Goal: Information Seeking & Learning: Check status

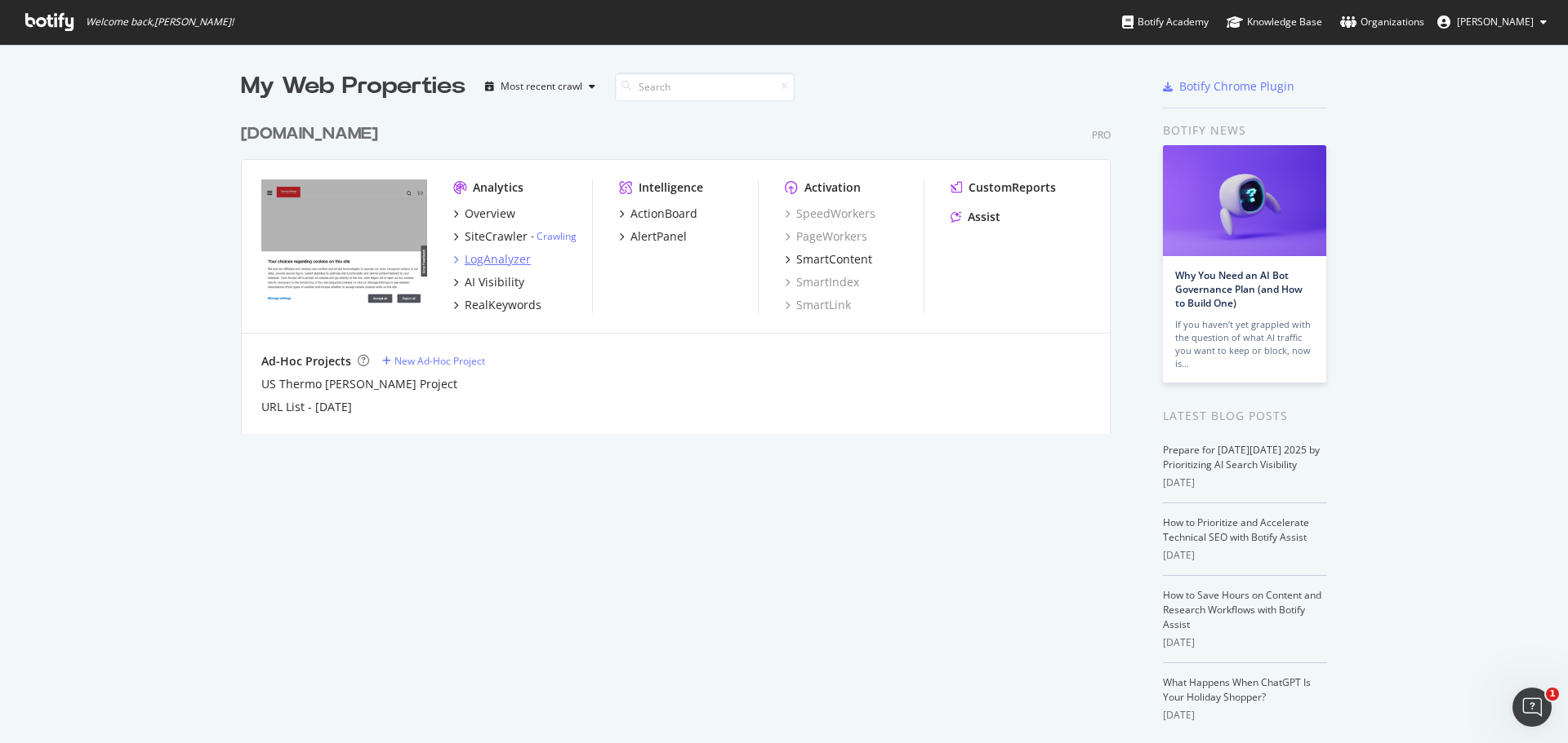
click at [488, 258] on div "LogAnalyzer" at bounding box center [497, 259] width 66 height 16
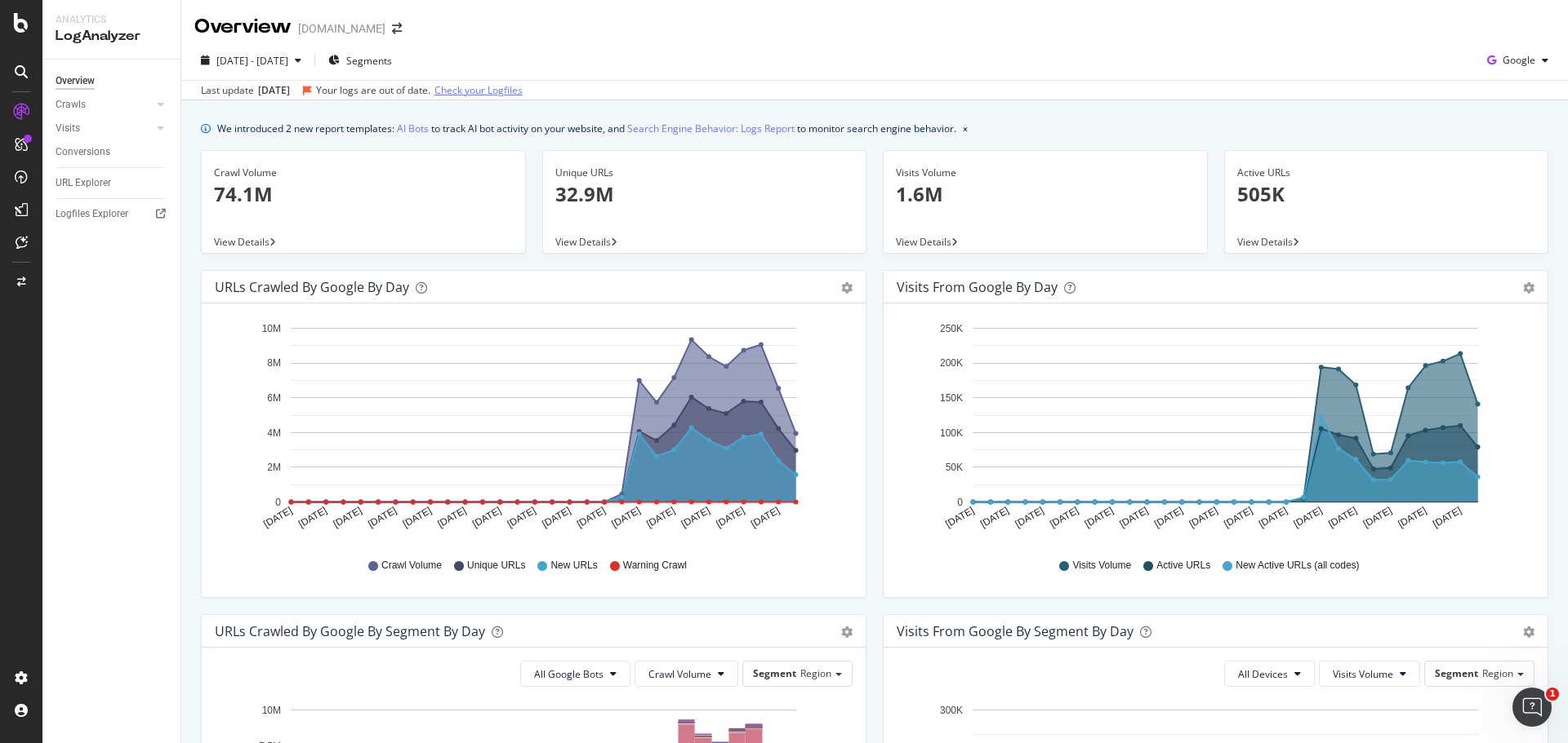
click at [479, 94] on link "Check your Logfiles" at bounding box center [479, 90] width 88 height 14
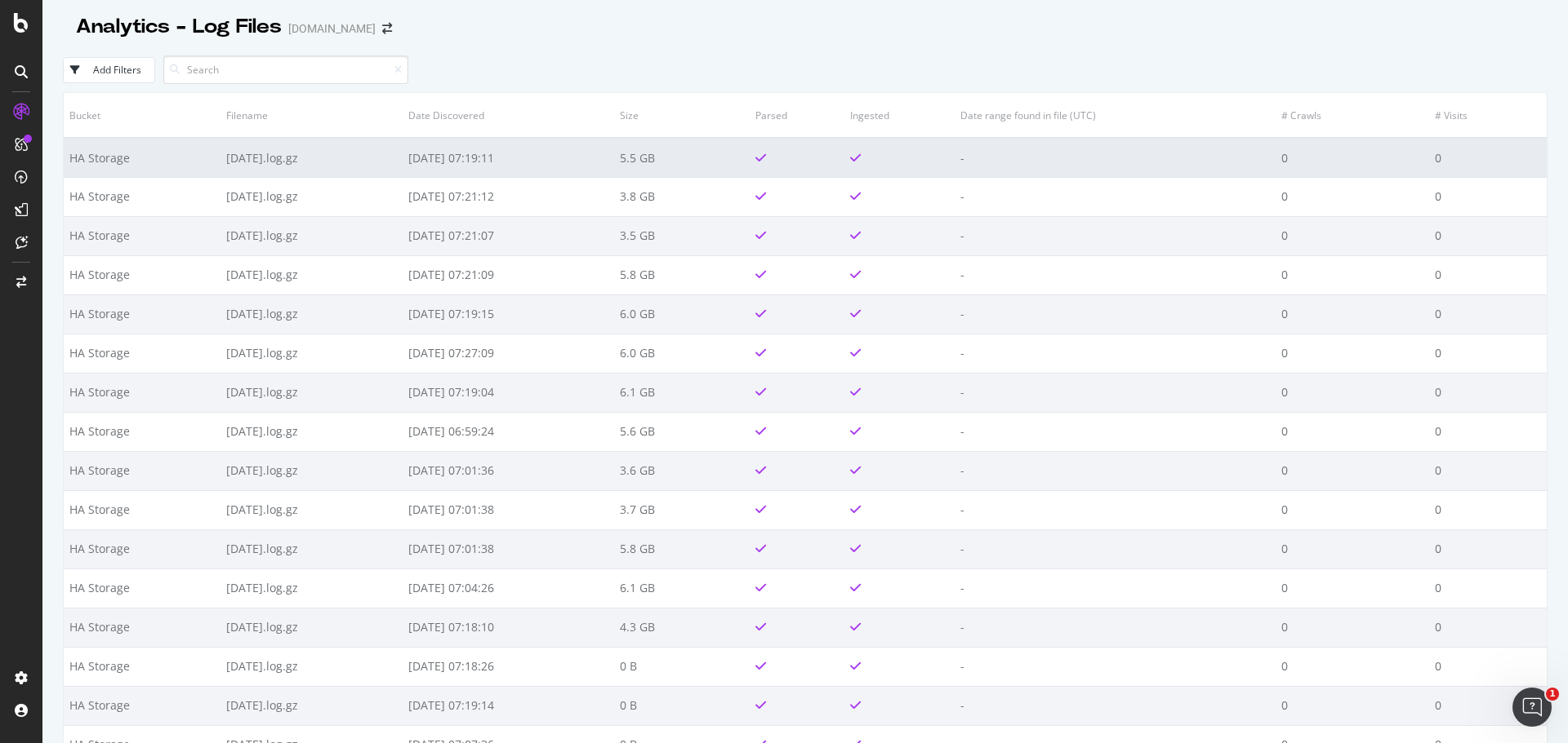
click at [393, 169] on td "[DATE].log.gz" at bounding box center [312, 157] width 182 height 39
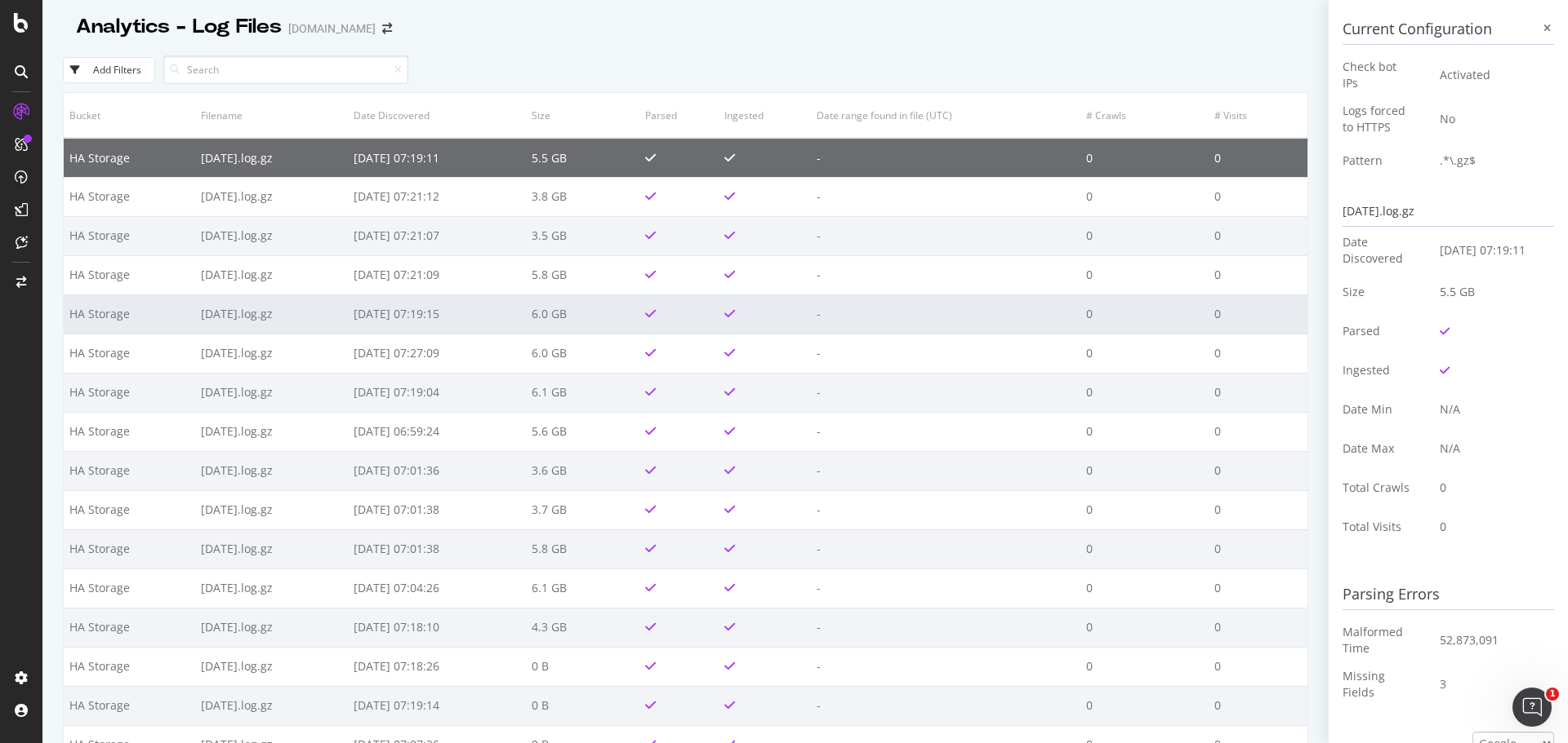
scroll to position [326, 0]
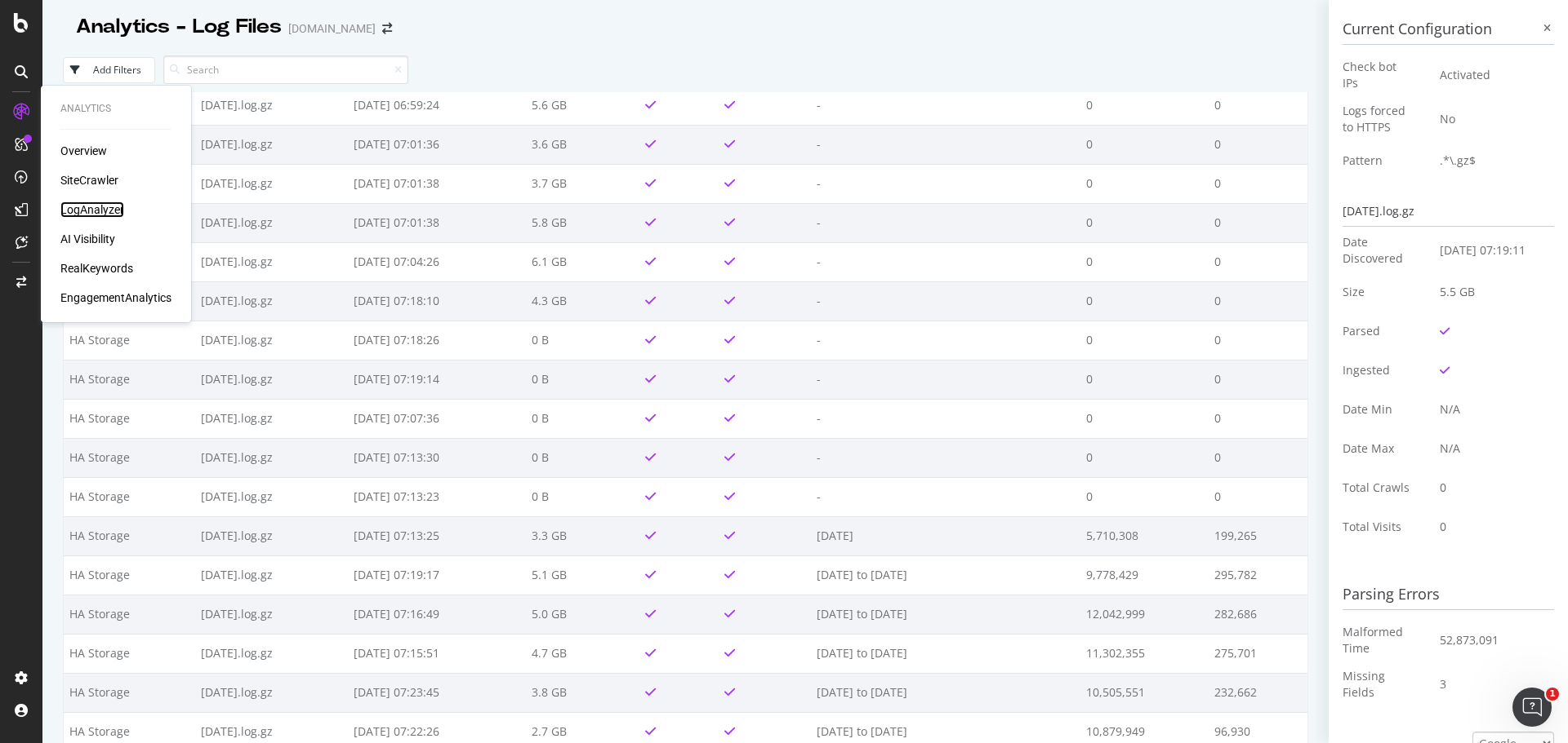
click at [71, 207] on div "LogAnalyzer" at bounding box center [92, 210] width 64 height 16
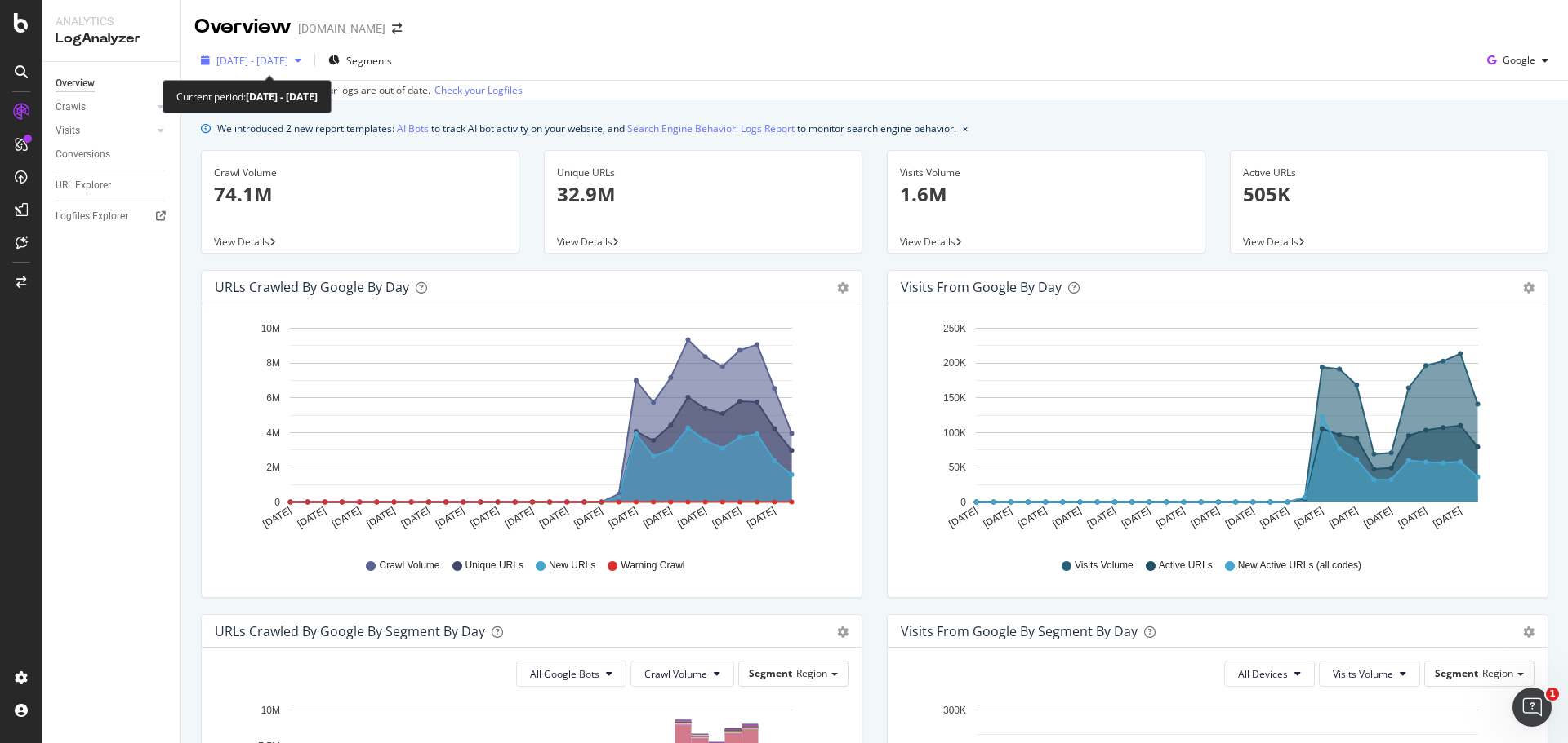
click at [308, 59] on div "button" at bounding box center [298, 60] width 20 height 10
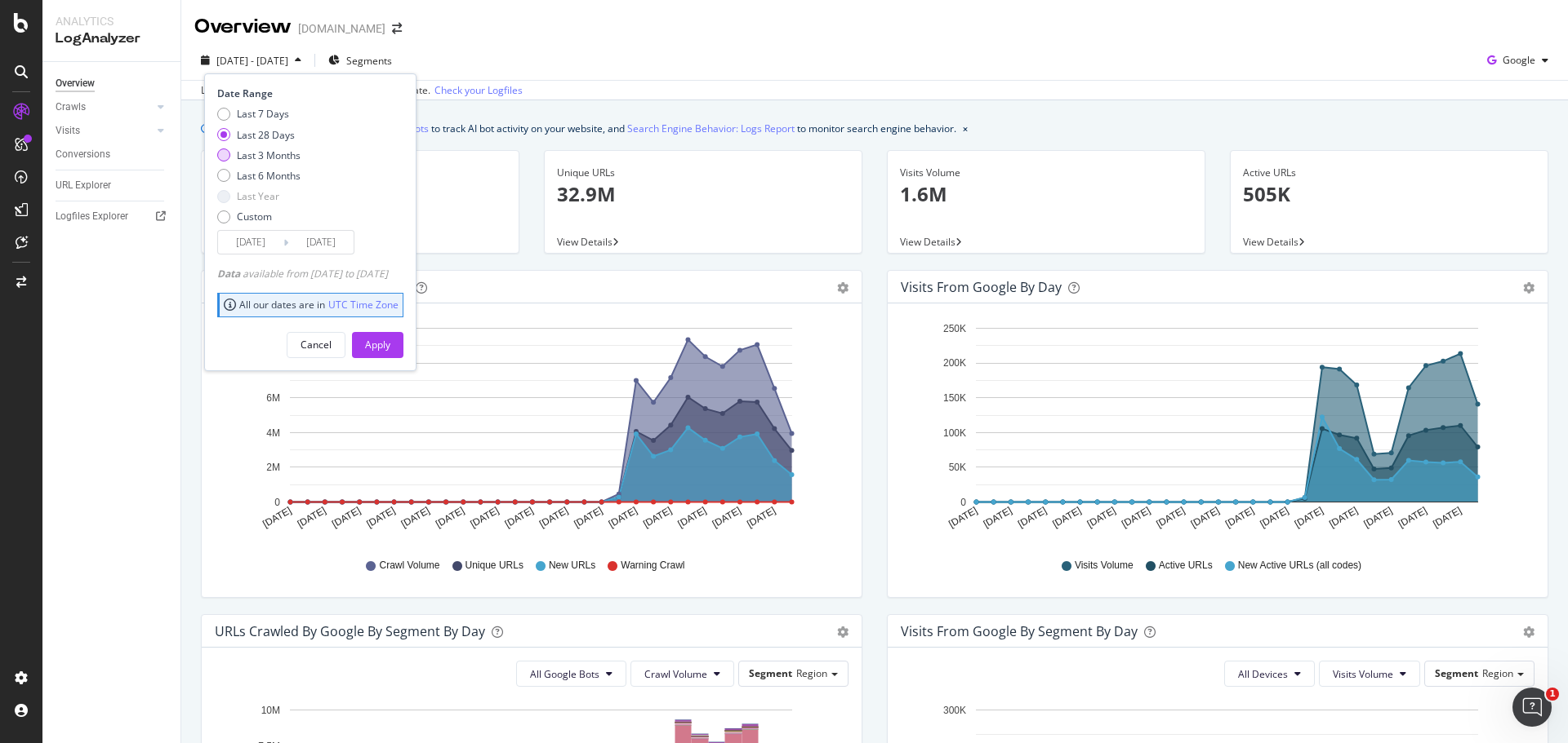
click at [223, 158] on div "Last 3 Months" at bounding box center [223, 155] width 13 height 13
type input "[DATE]"
click at [390, 347] on div "Apply" at bounding box center [378, 344] width 25 height 14
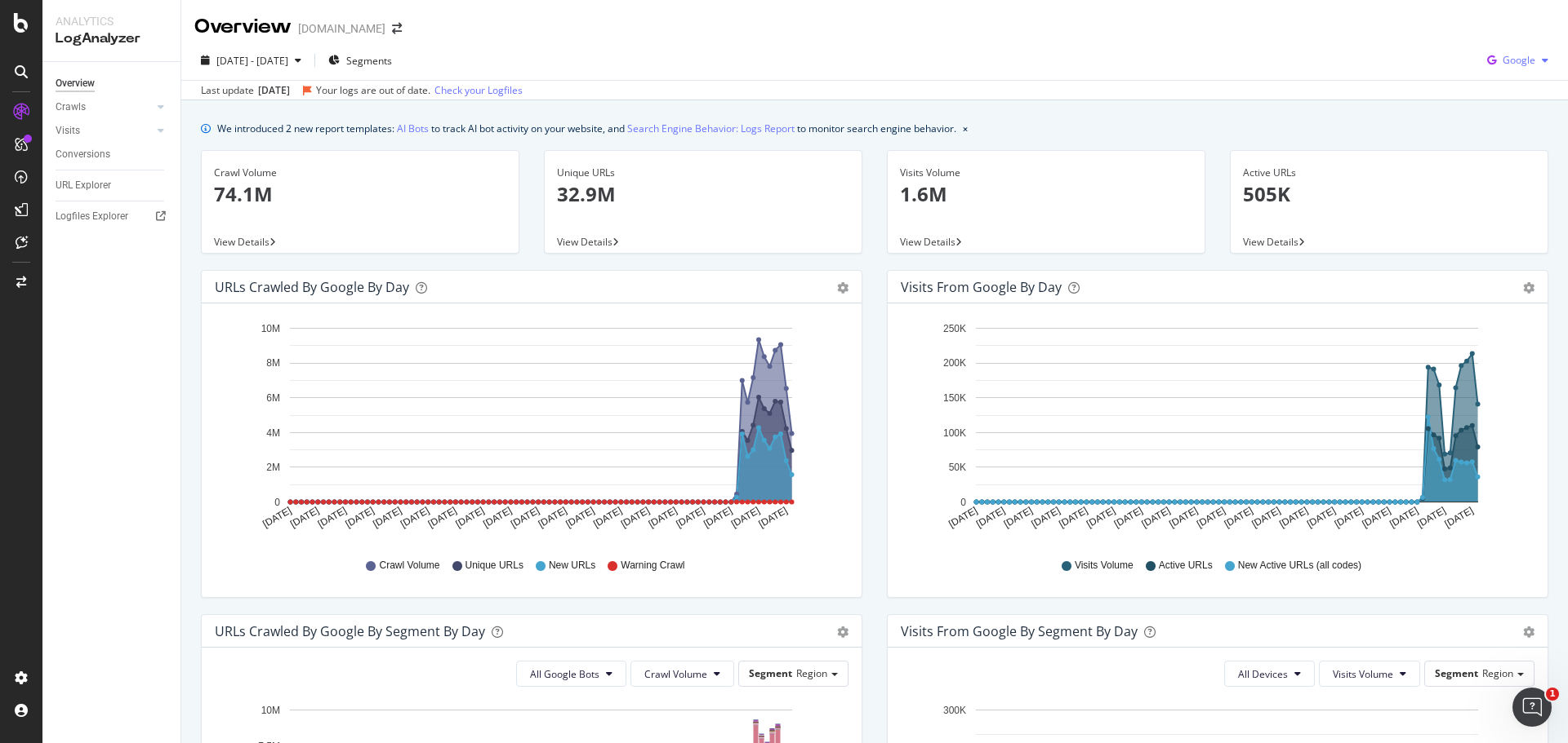
click at [1502, 58] on span "Google" at bounding box center [1518, 59] width 32 height 14
click at [101, 186] on div "URL Explorer" at bounding box center [84, 186] width 56 height 17
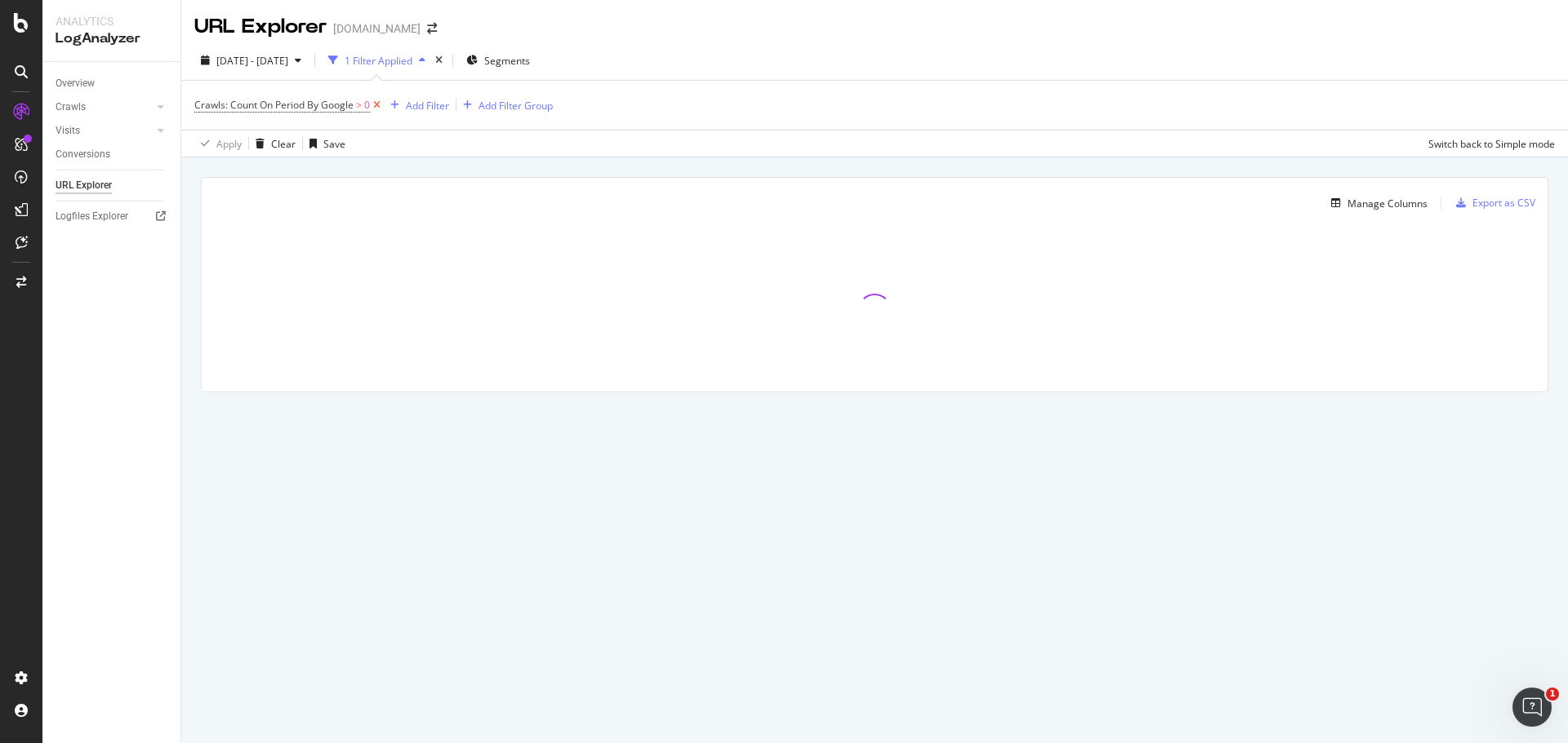
click at [378, 101] on icon at bounding box center [376, 105] width 14 height 16
click at [243, 100] on div "Add Filter" at bounding box center [238, 104] width 43 height 14
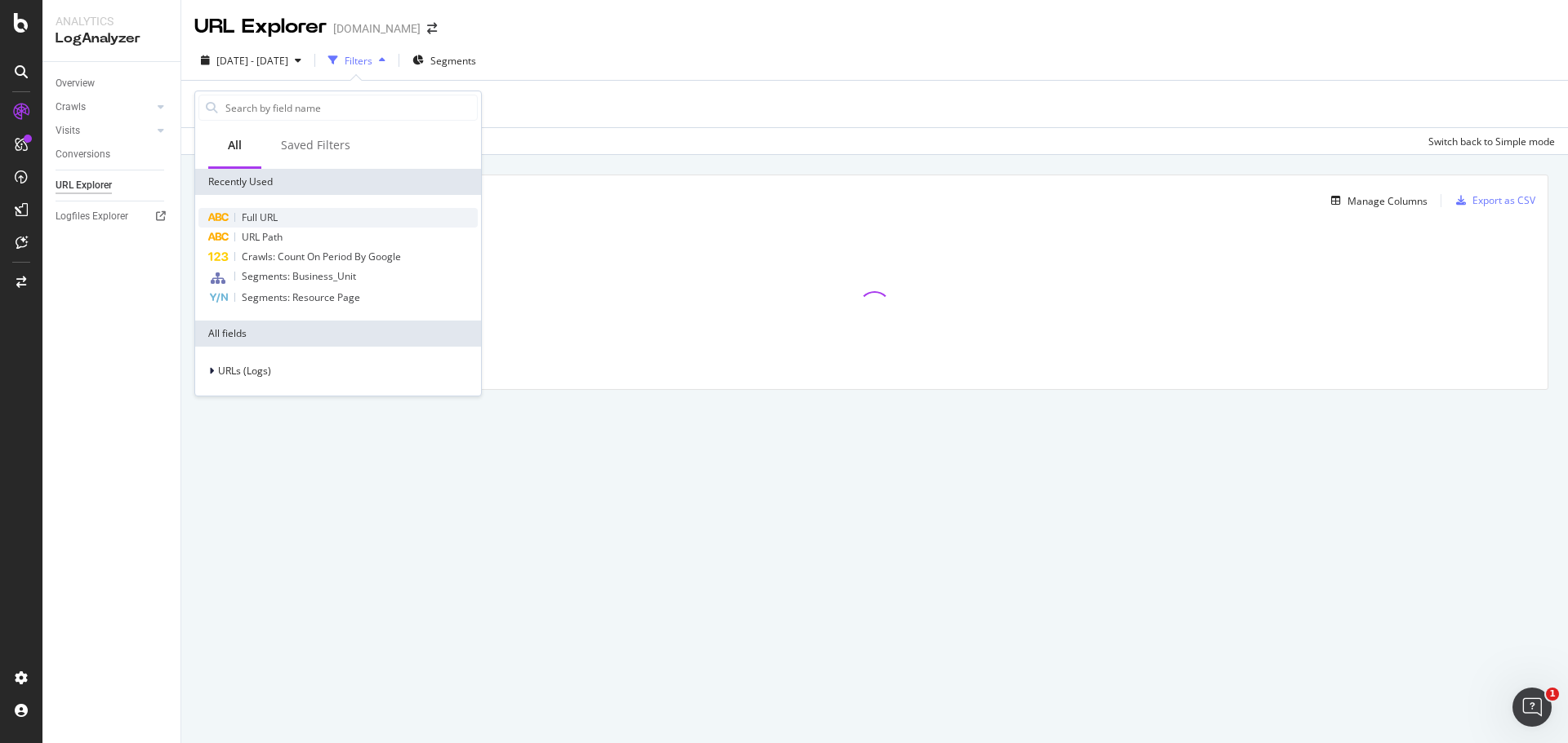
click at [236, 217] on div "Full URL" at bounding box center [338, 218] width 279 height 20
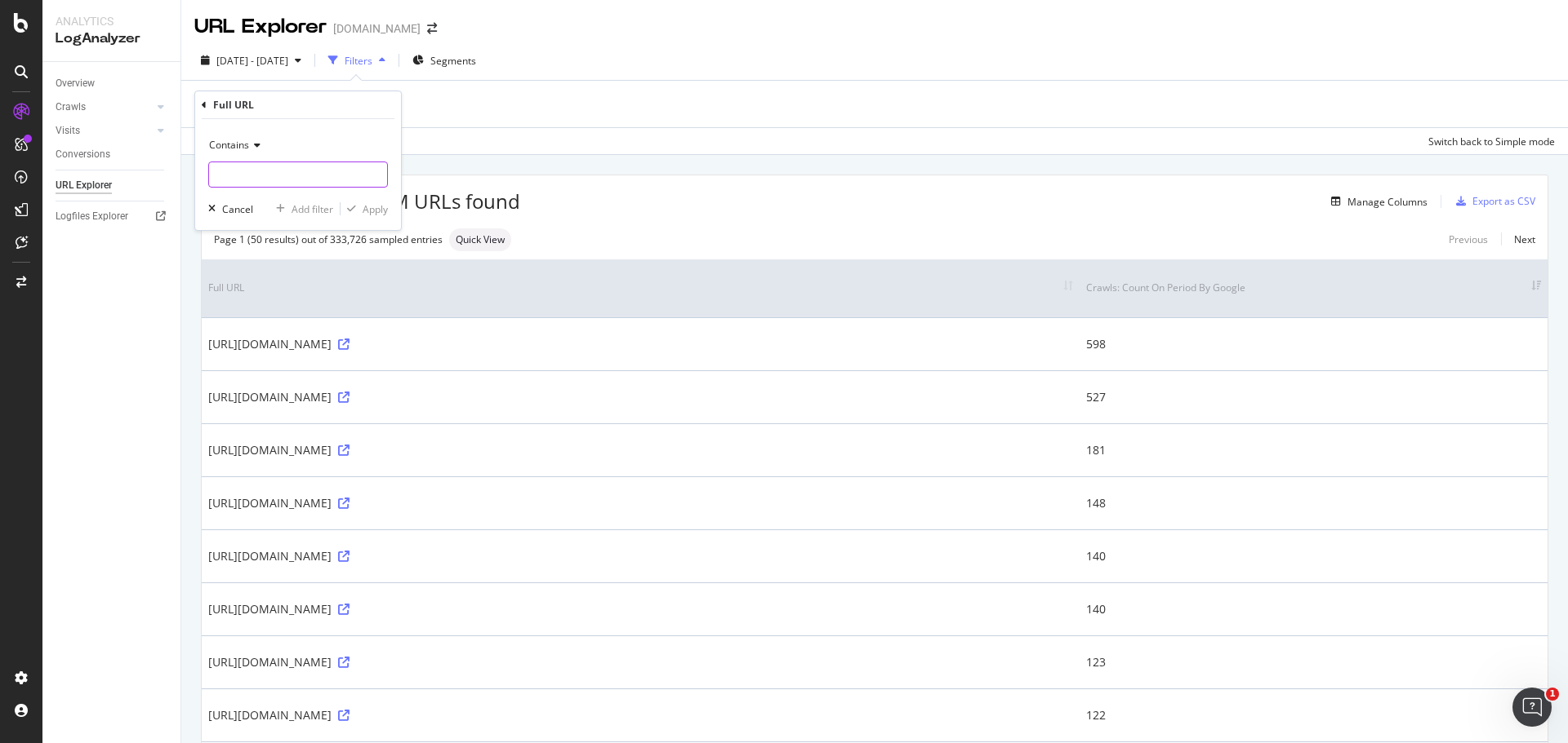
click at [312, 166] on input "text" at bounding box center [298, 174] width 178 height 26
paste input "[URL][DOMAIN_NAME]"
type input "[URL][DOMAIN_NAME]"
click at [248, 148] on span "Contains" at bounding box center [229, 144] width 40 height 14
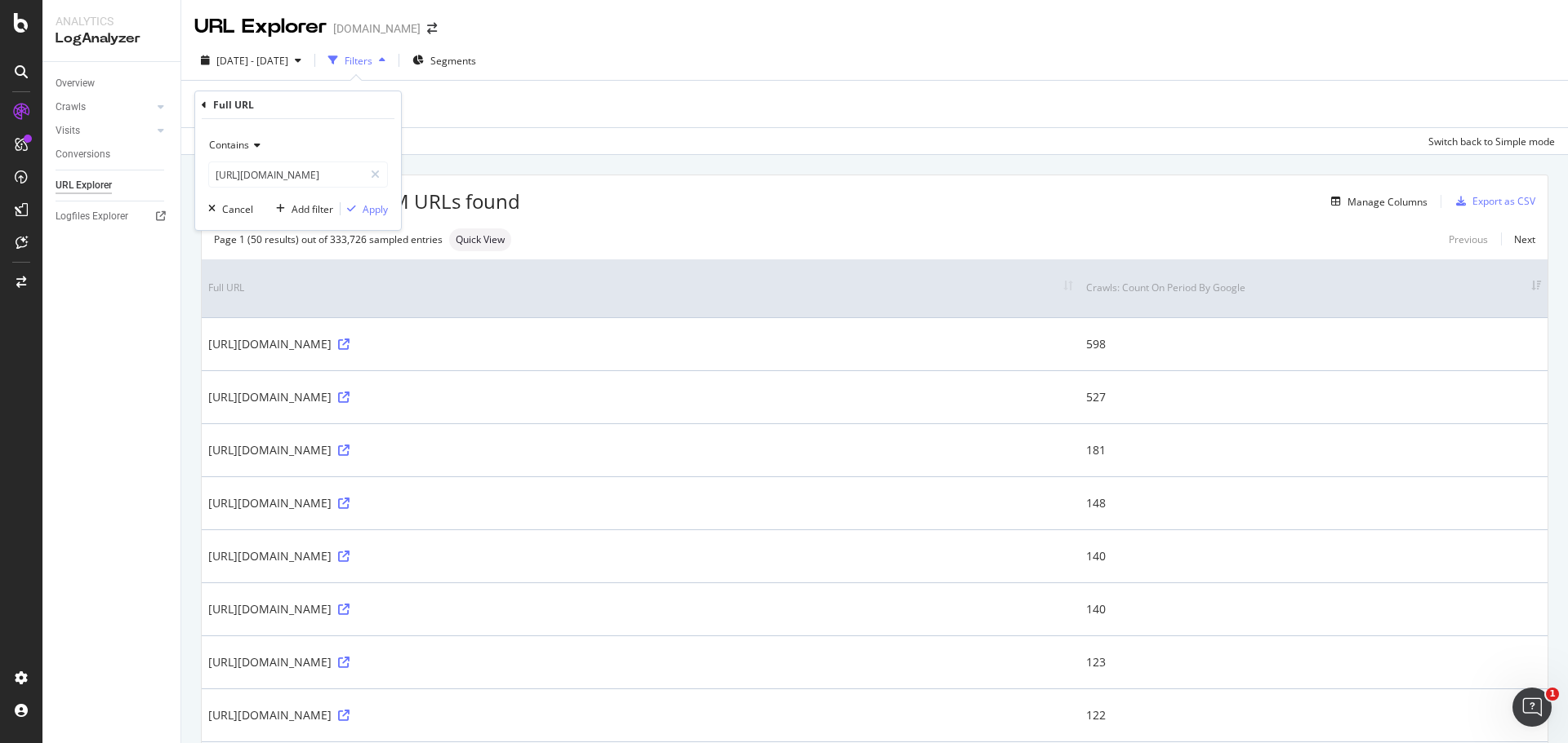
scroll to position [0, 0]
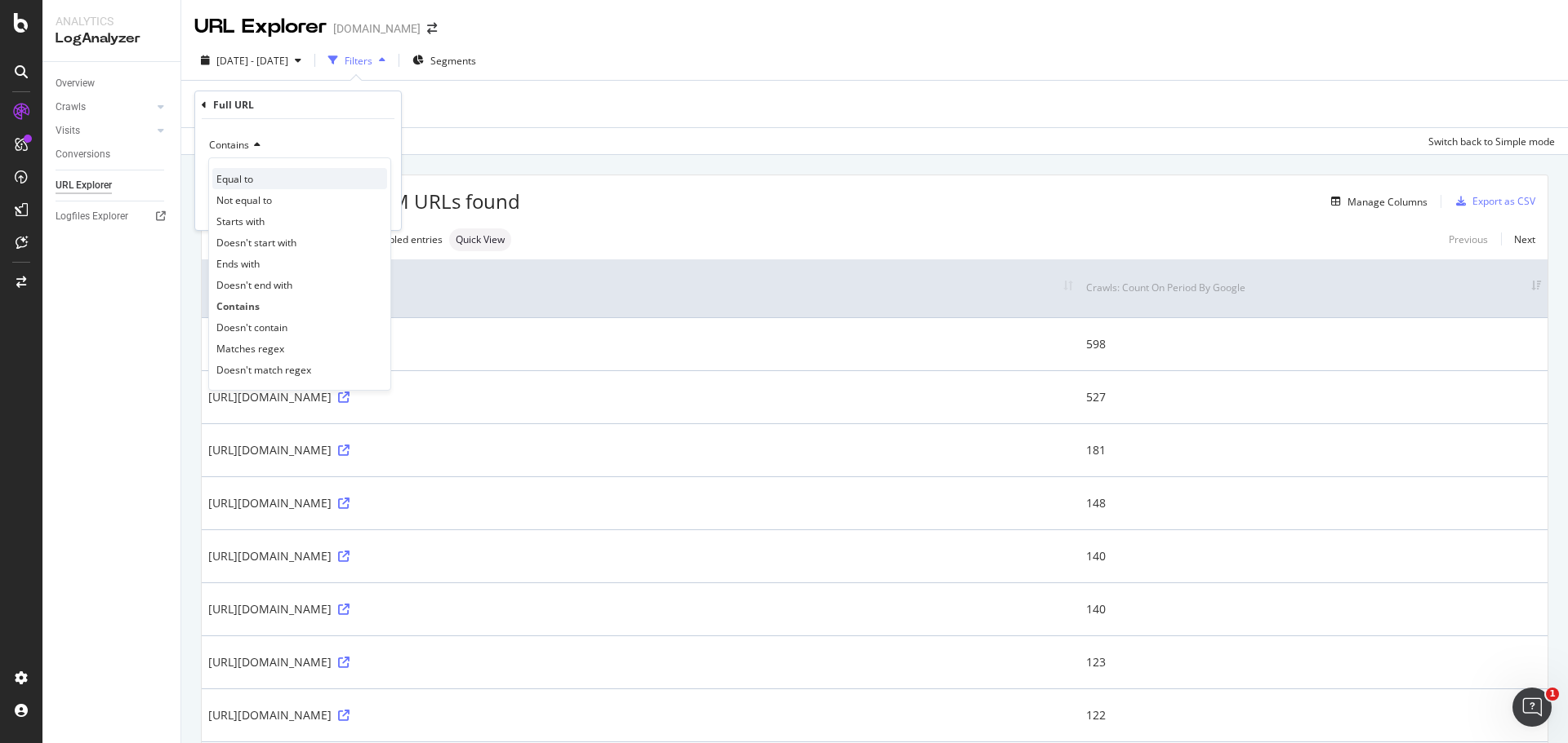
click at [243, 179] on span "Equal to" at bounding box center [234, 178] width 37 height 14
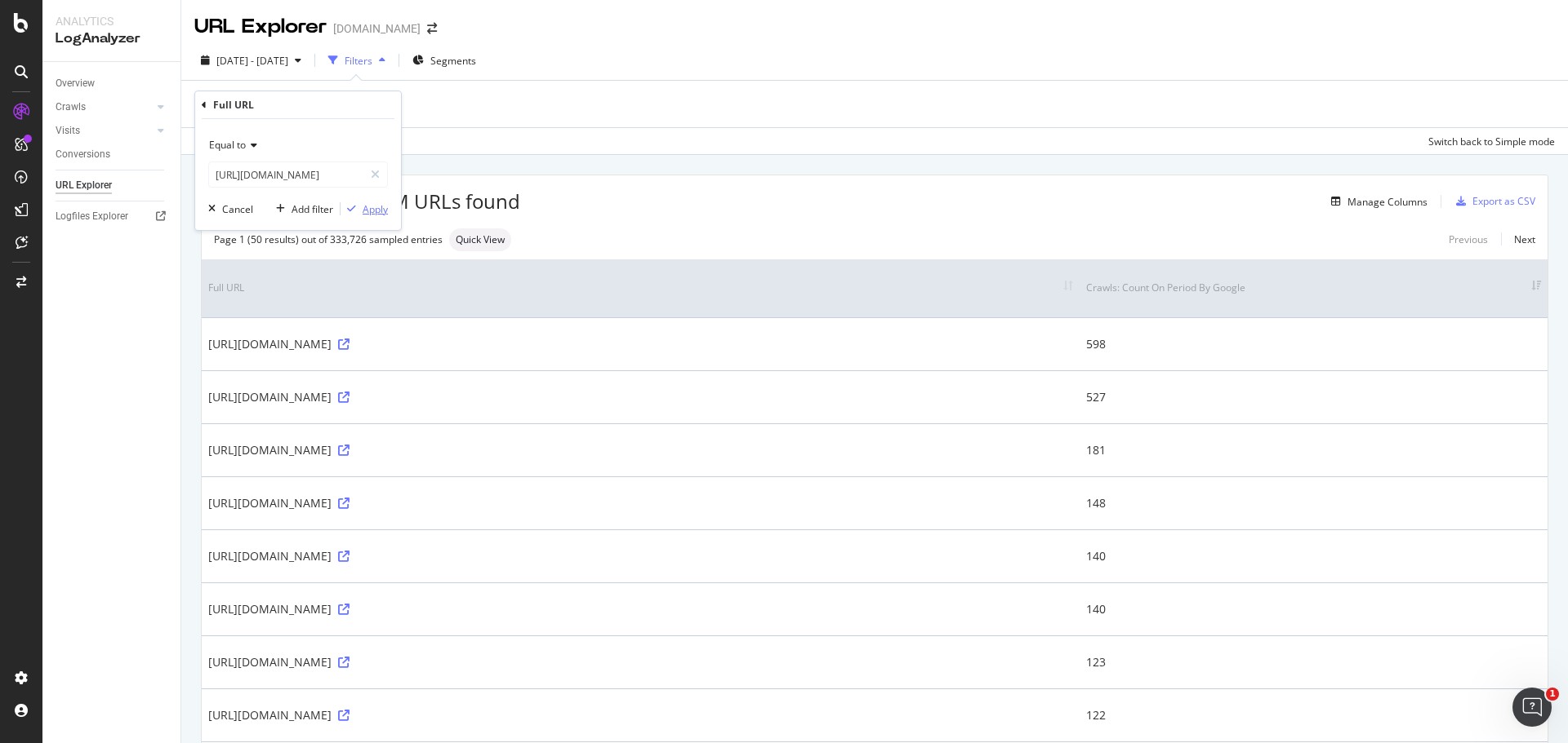
click at [371, 203] on div "Apply" at bounding box center [375, 209] width 25 height 14
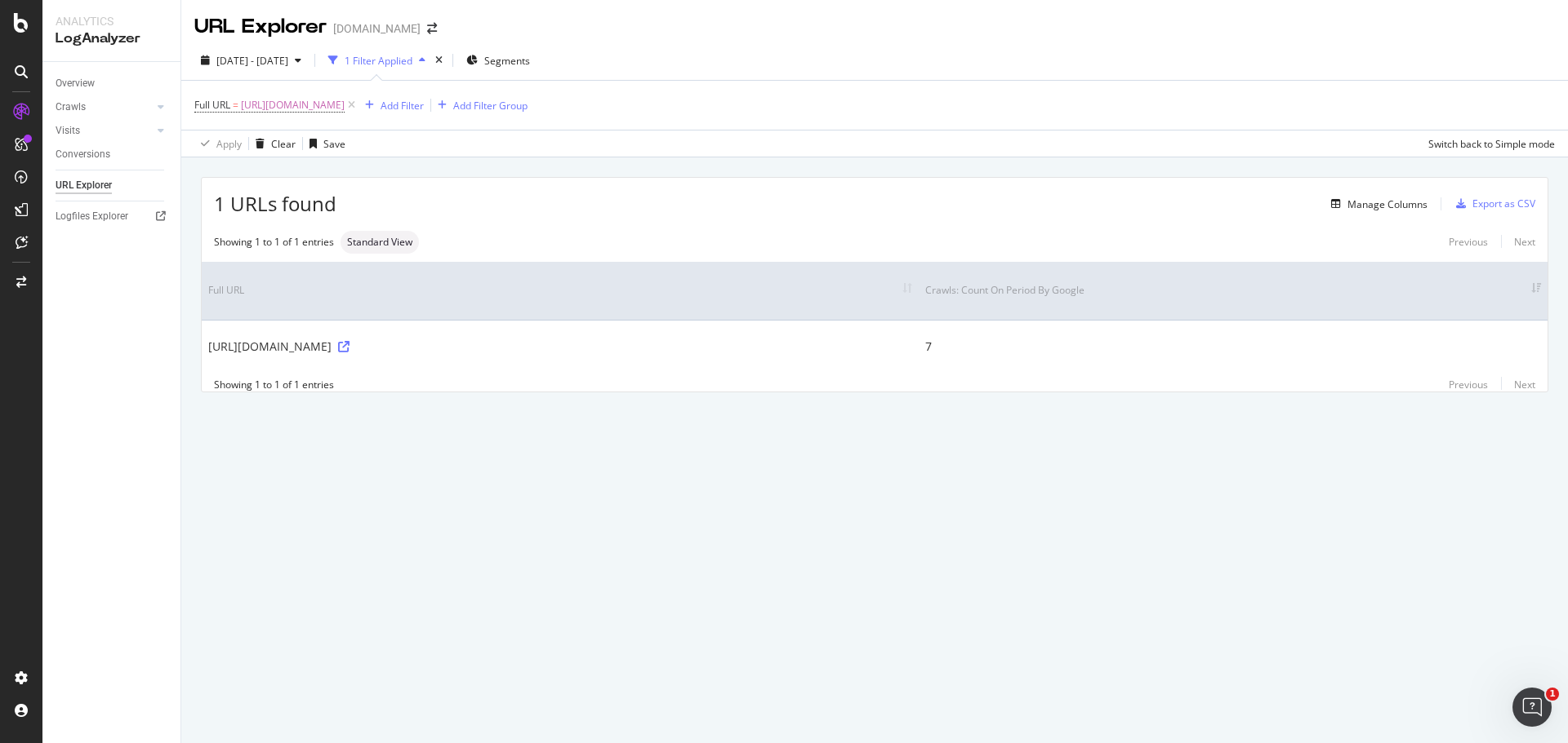
click at [640, 499] on div "URL Explorer [DOMAIN_NAME] [DATE] - [DATE] 1 Filter Applied Segments Full URL =…" at bounding box center [874, 371] width 1386 height 743
click at [424, 105] on div "Add Filter" at bounding box center [402, 105] width 43 height 14
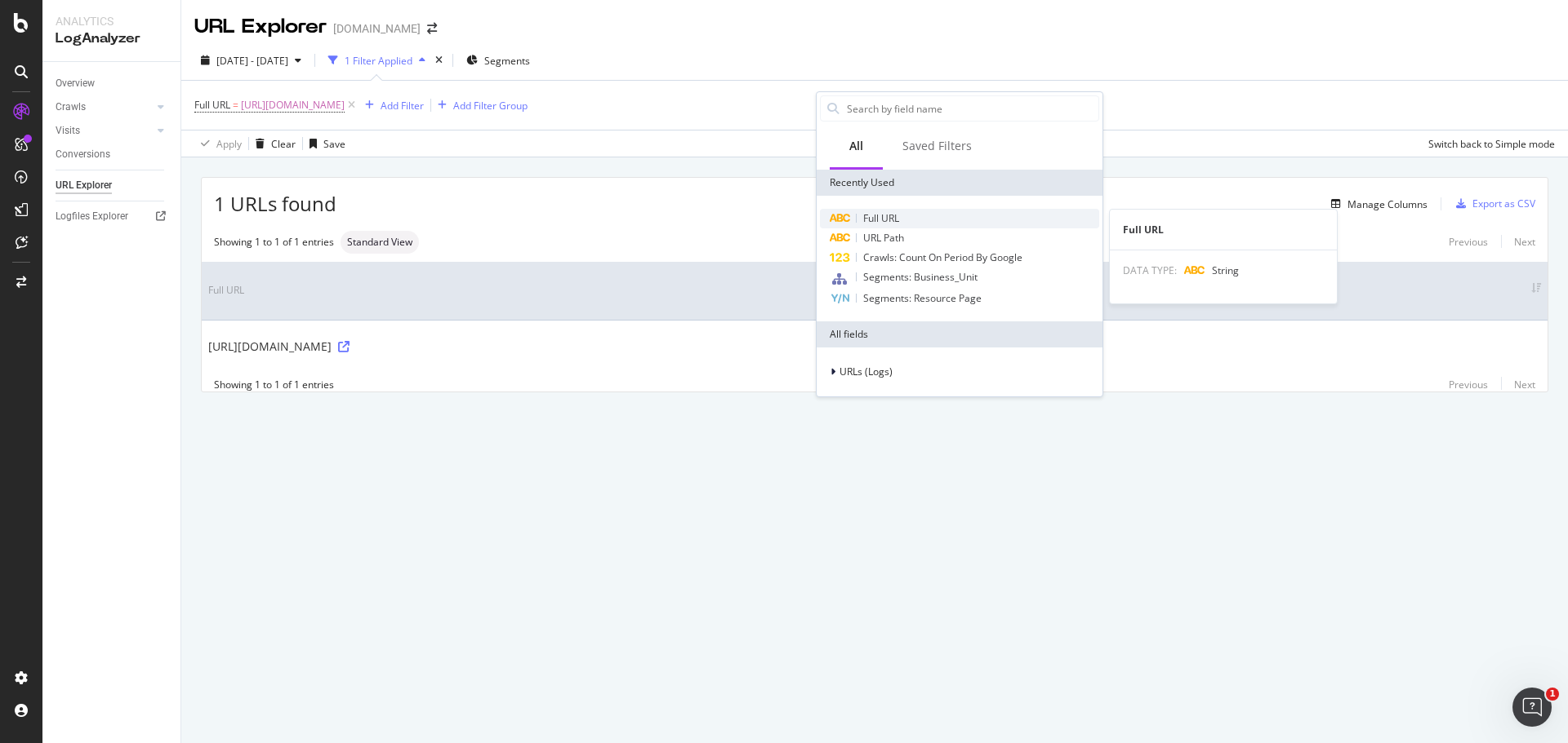
click at [894, 216] on span "Full URL" at bounding box center [881, 218] width 36 height 14
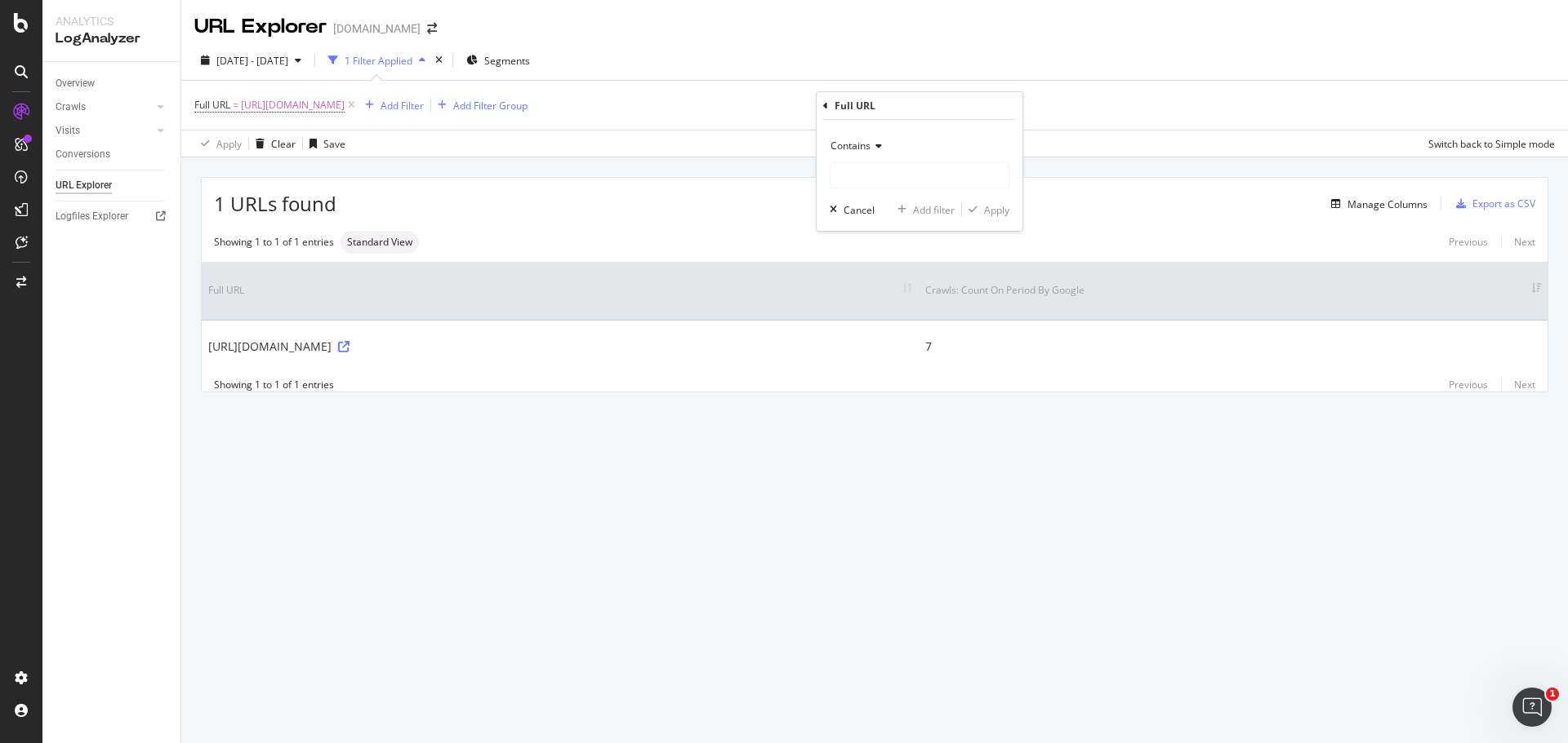
click at [859, 140] on span "Contains" at bounding box center [850, 145] width 40 height 14
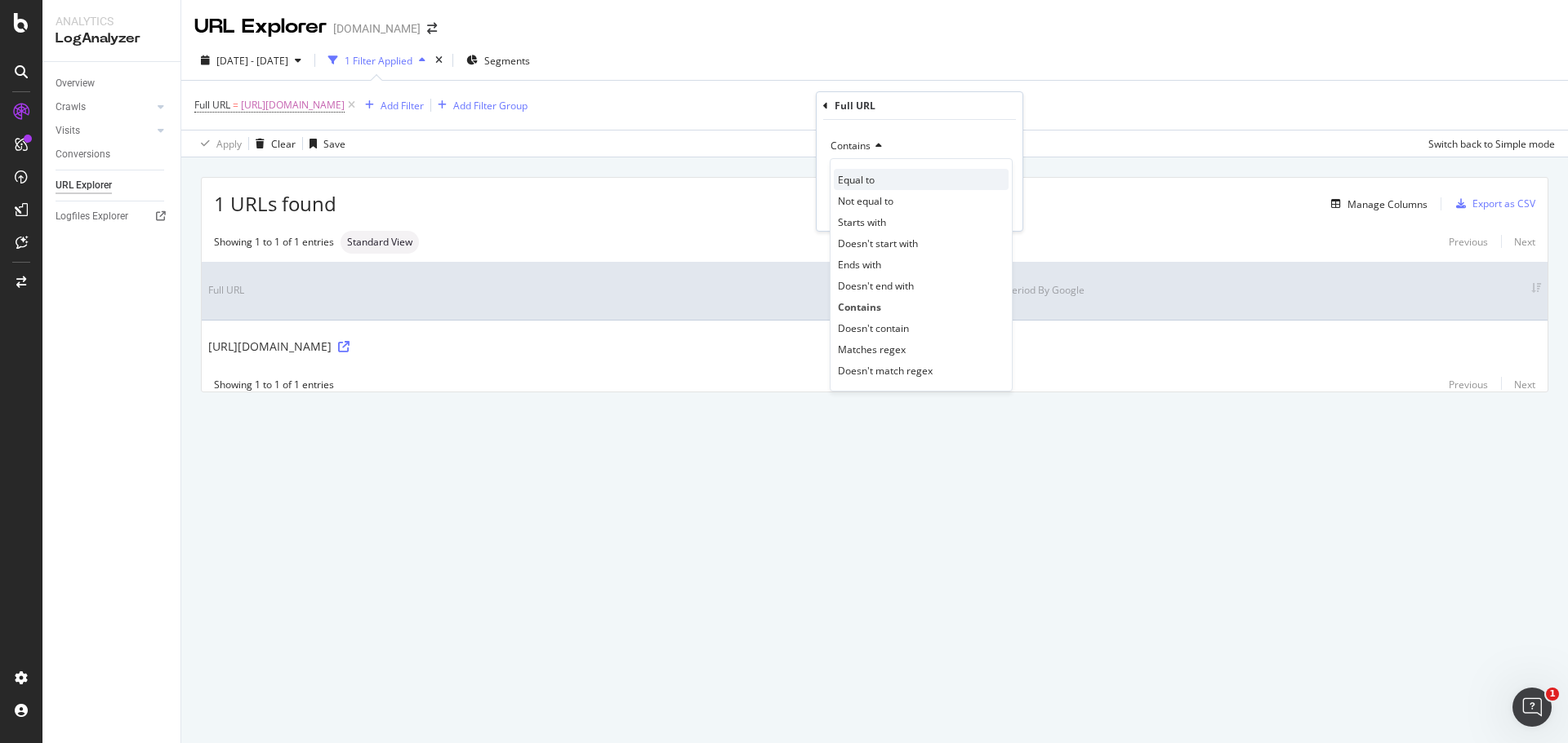
click at [866, 182] on span "Equal to" at bounding box center [856, 179] width 37 height 14
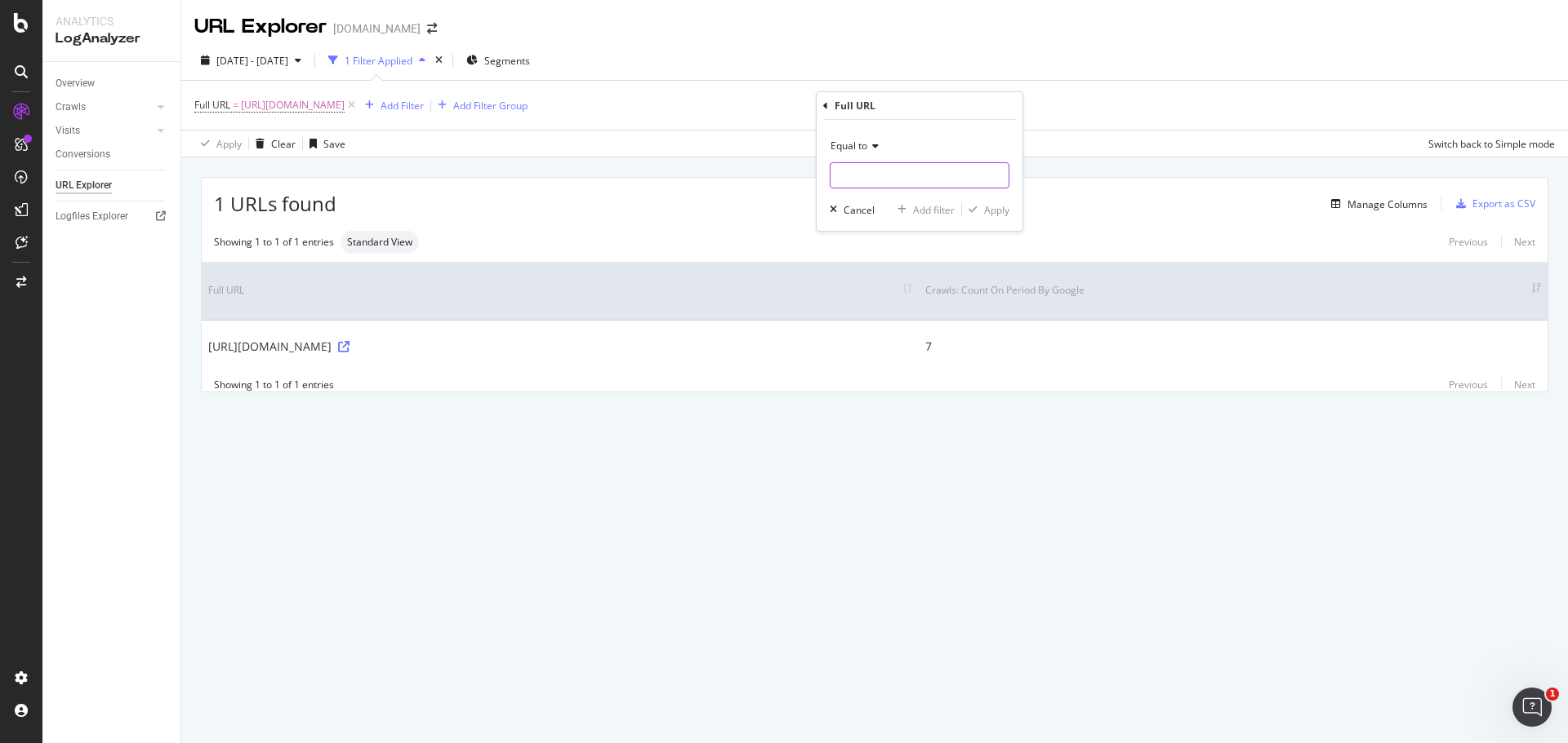
click at [866, 182] on input "text" at bounding box center [919, 175] width 178 height 26
paste input "[URL][DOMAIN_NAME]"
type input "[URL][DOMAIN_NAME]"
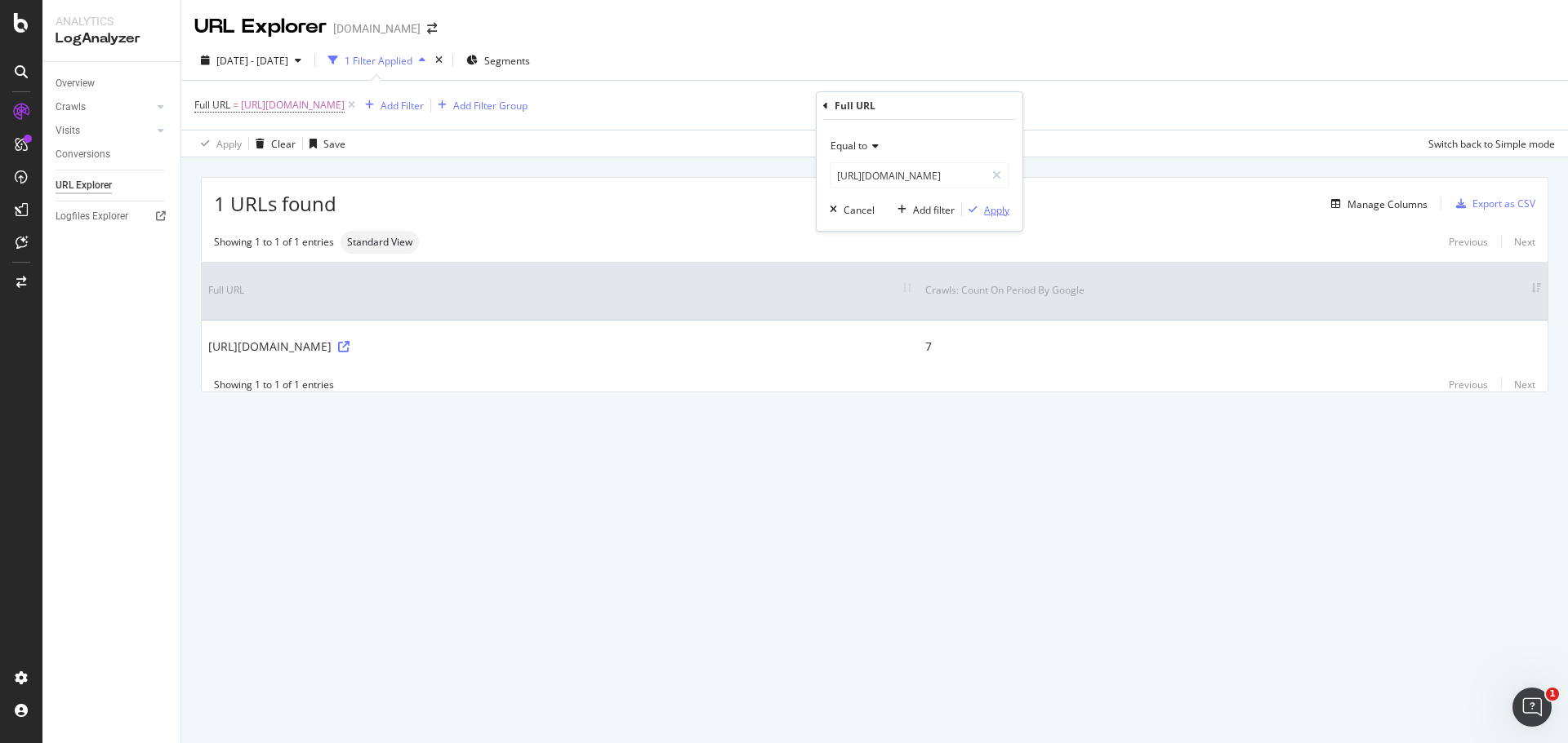
click at [985, 204] on div "Apply" at bounding box center [997, 210] width 25 height 14
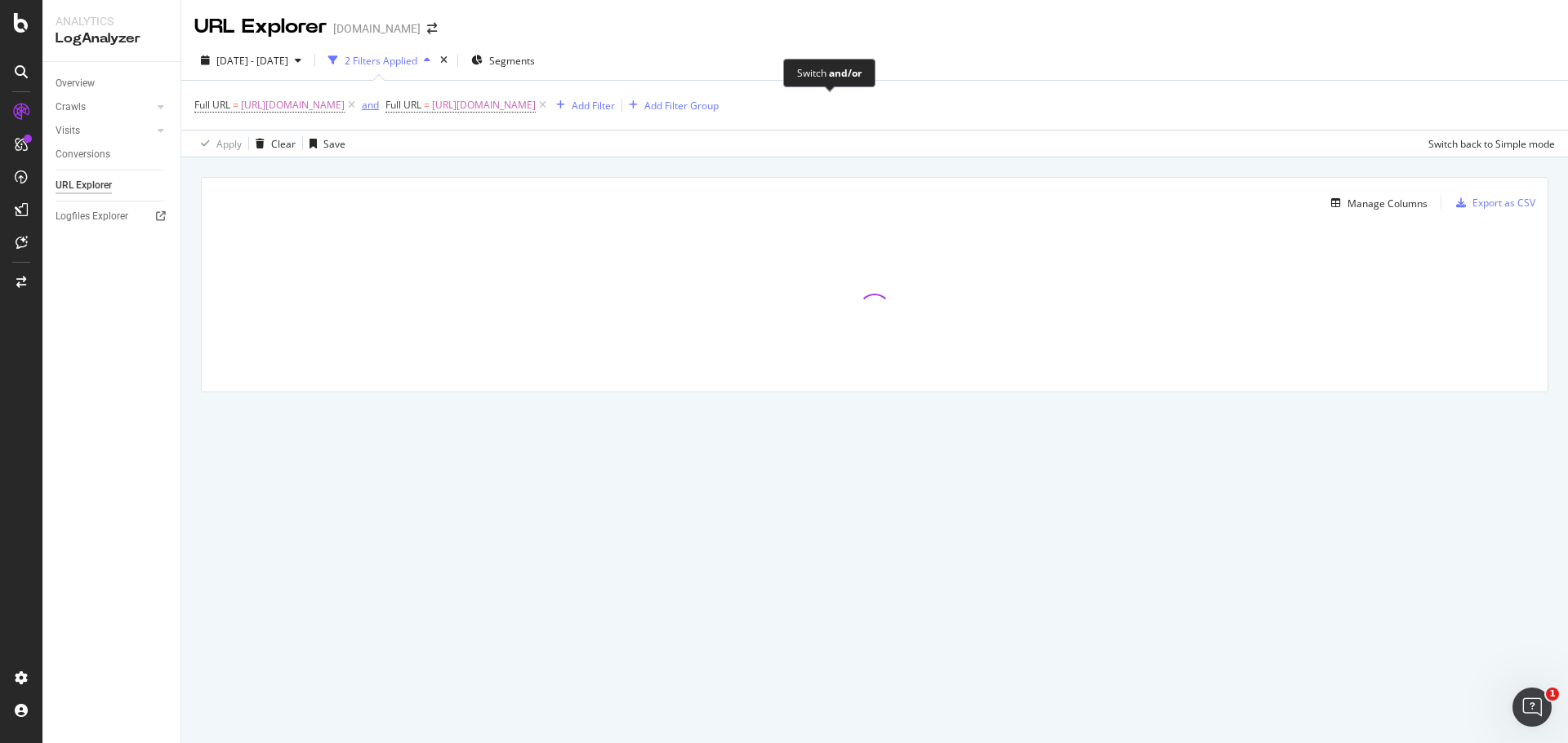
click at [378, 102] on div "and" at bounding box center [369, 104] width 17 height 14
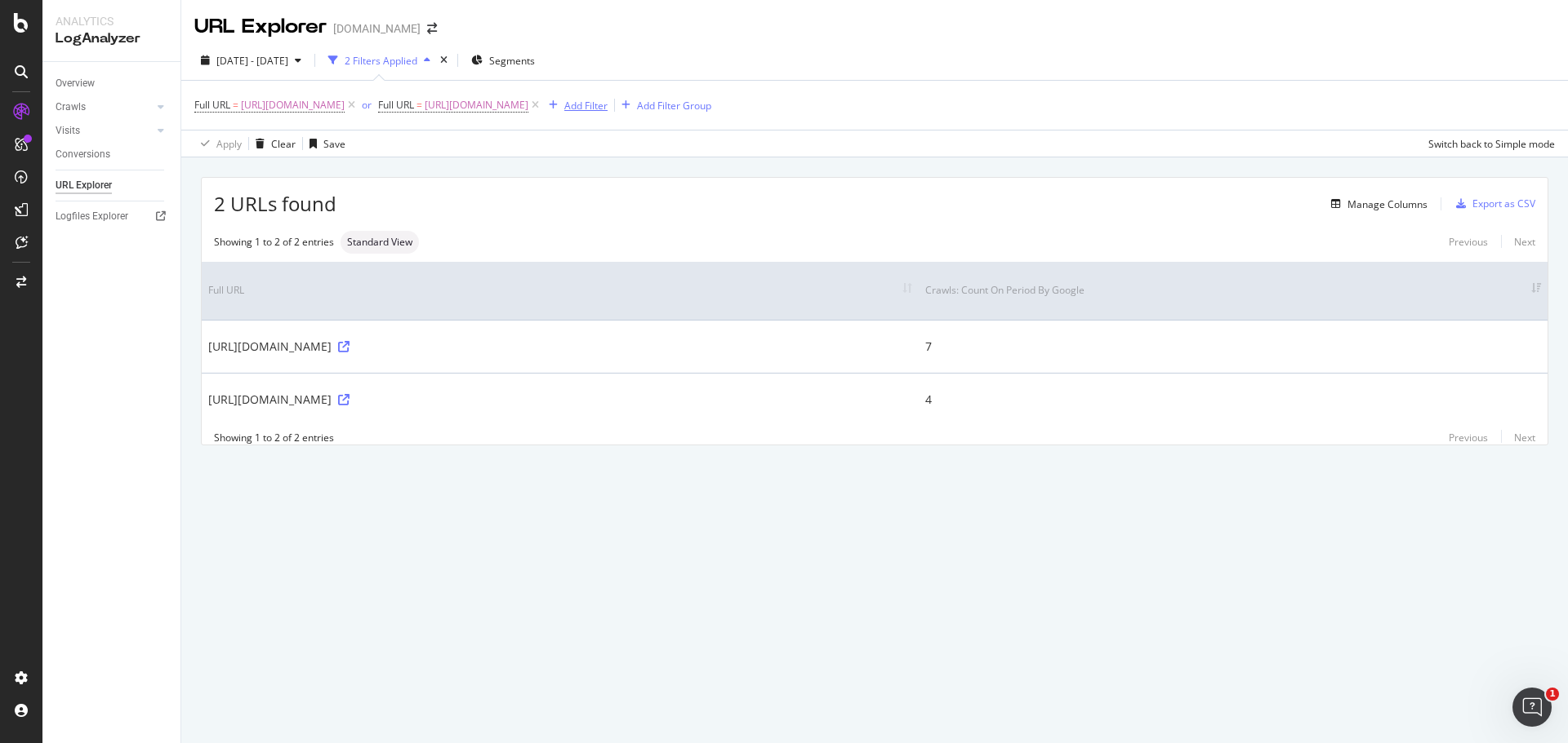
click at [564, 113] on div "Add Filter" at bounding box center [586, 105] width 43 height 14
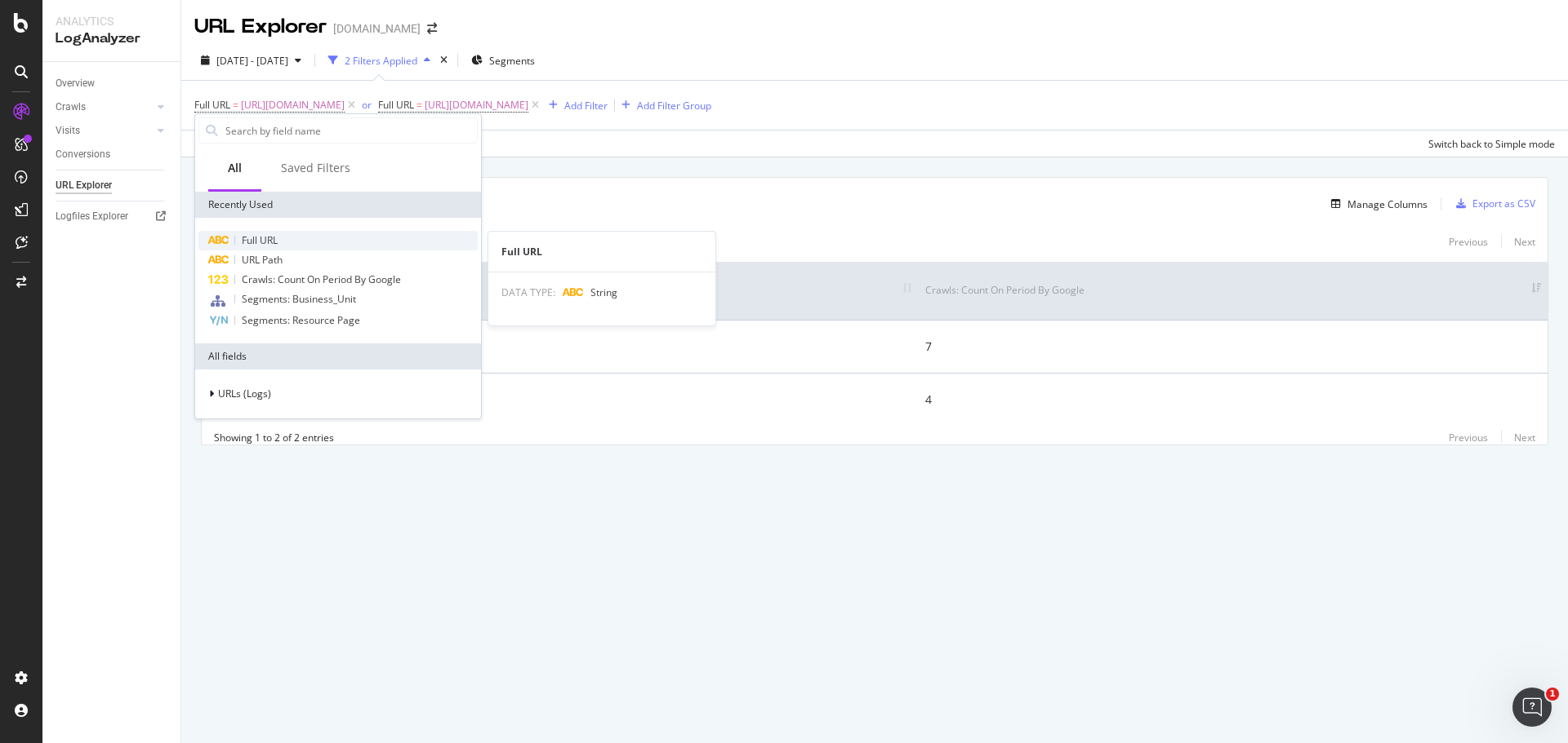
click at [260, 239] on span "Full URL" at bounding box center [260, 240] width 36 height 14
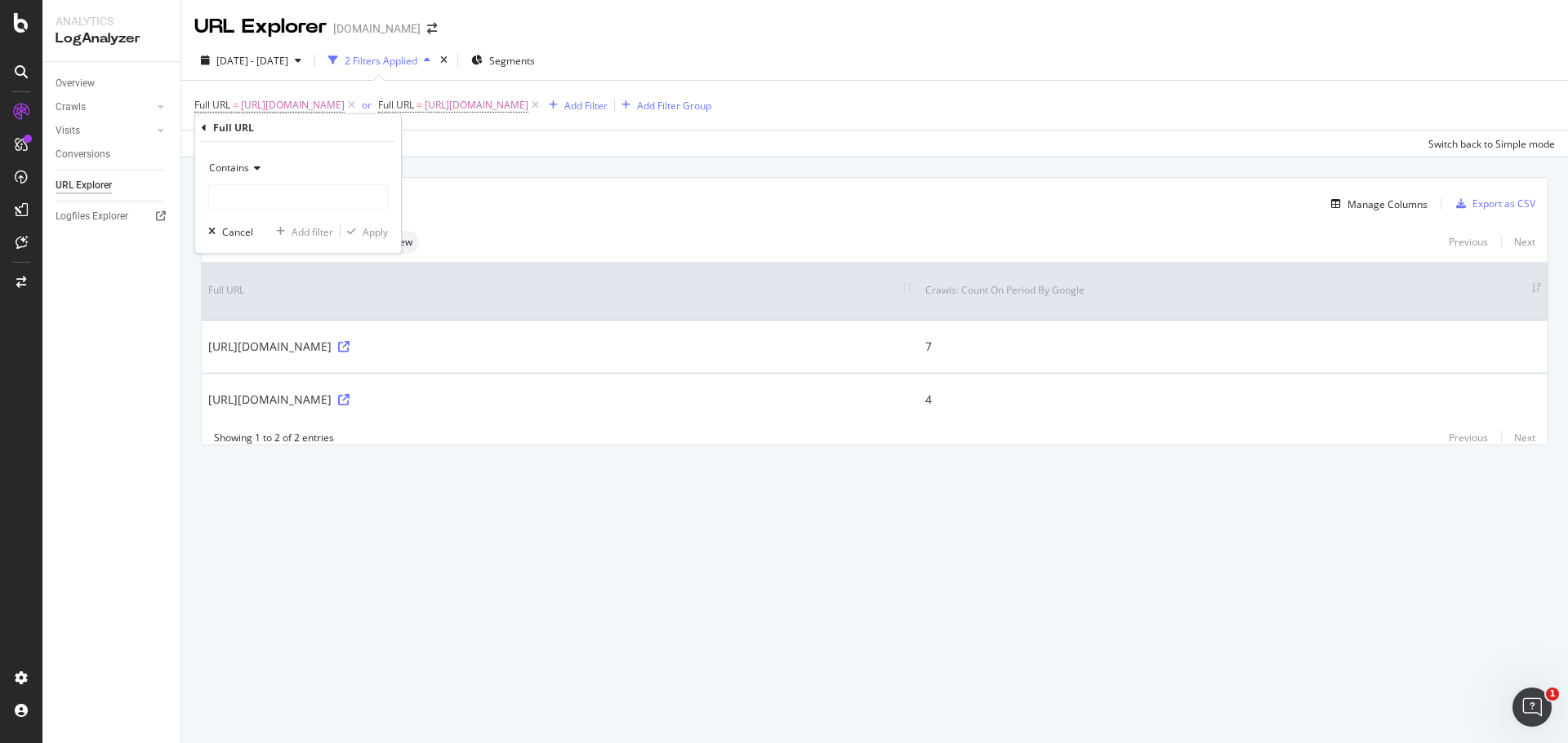
click at [250, 163] on icon at bounding box center [254, 168] width 12 height 10
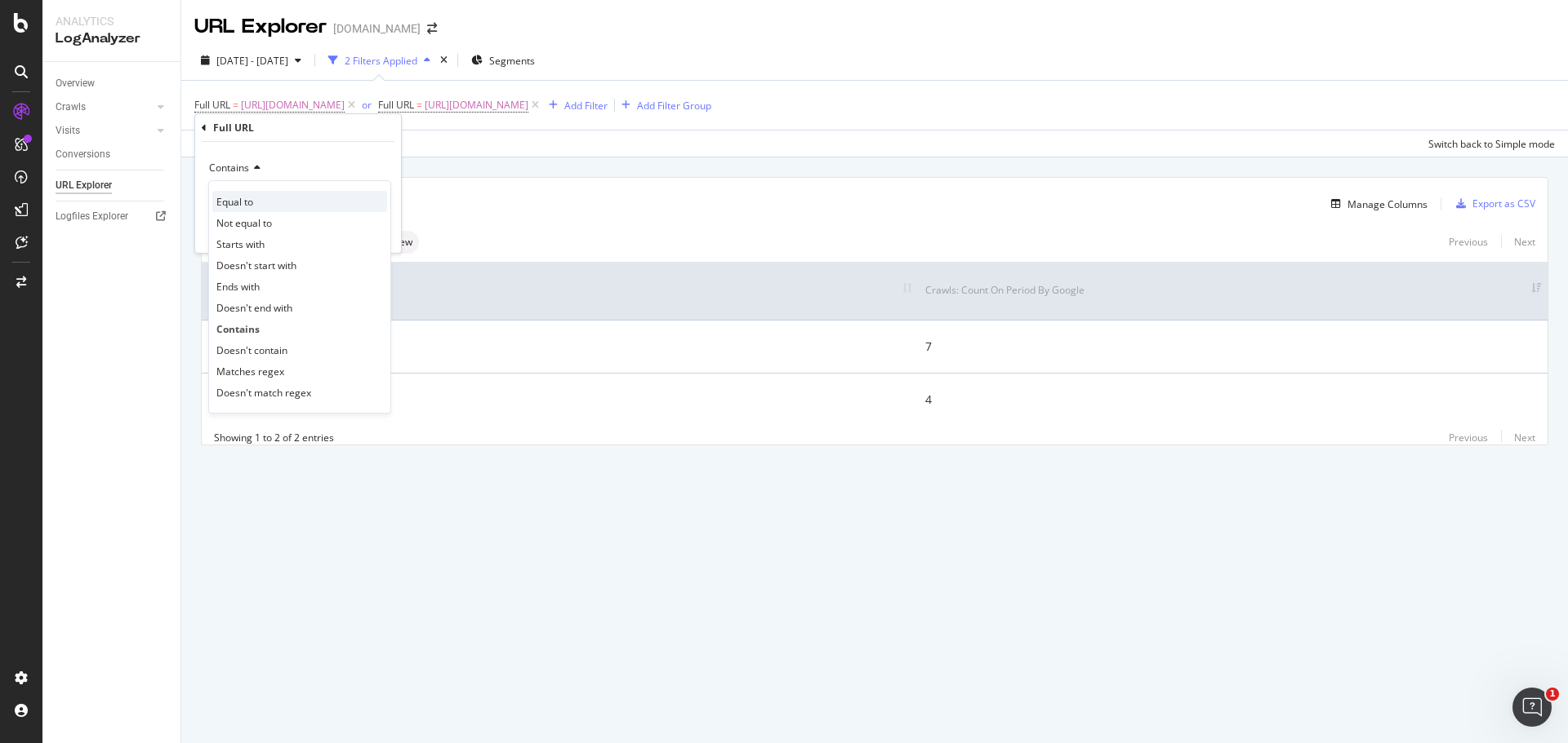
click at [249, 211] on div "Equal to" at bounding box center [300, 202] width 175 height 22
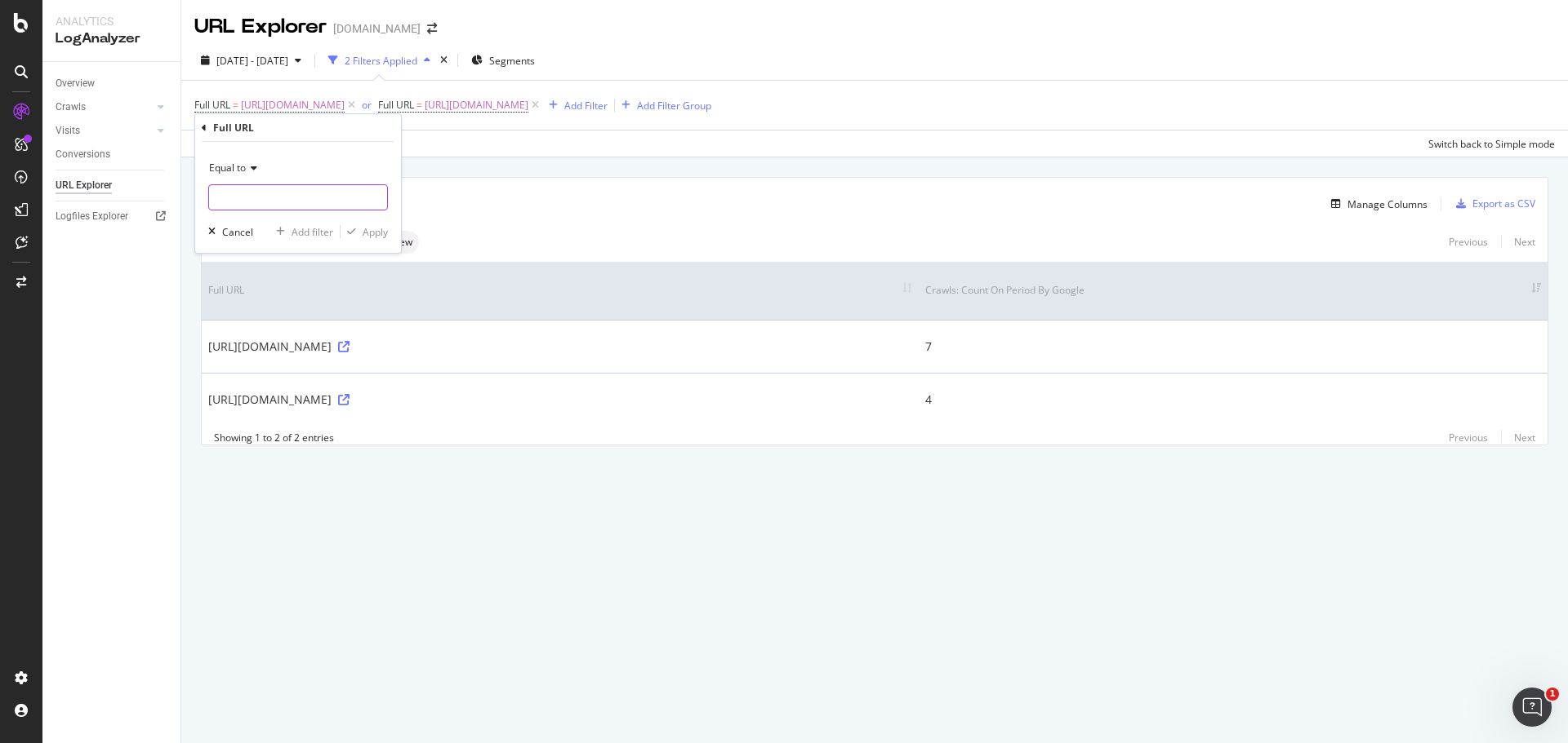
click at [269, 189] on input "text" at bounding box center [298, 197] width 178 height 26
paste input "[URL][DOMAIN_NAME]"
type input "[URL][DOMAIN_NAME]"
click at [368, 226] on div "Apply" at bounding box center [375, 231] width 25 height 14
